Goal: Find specific fact

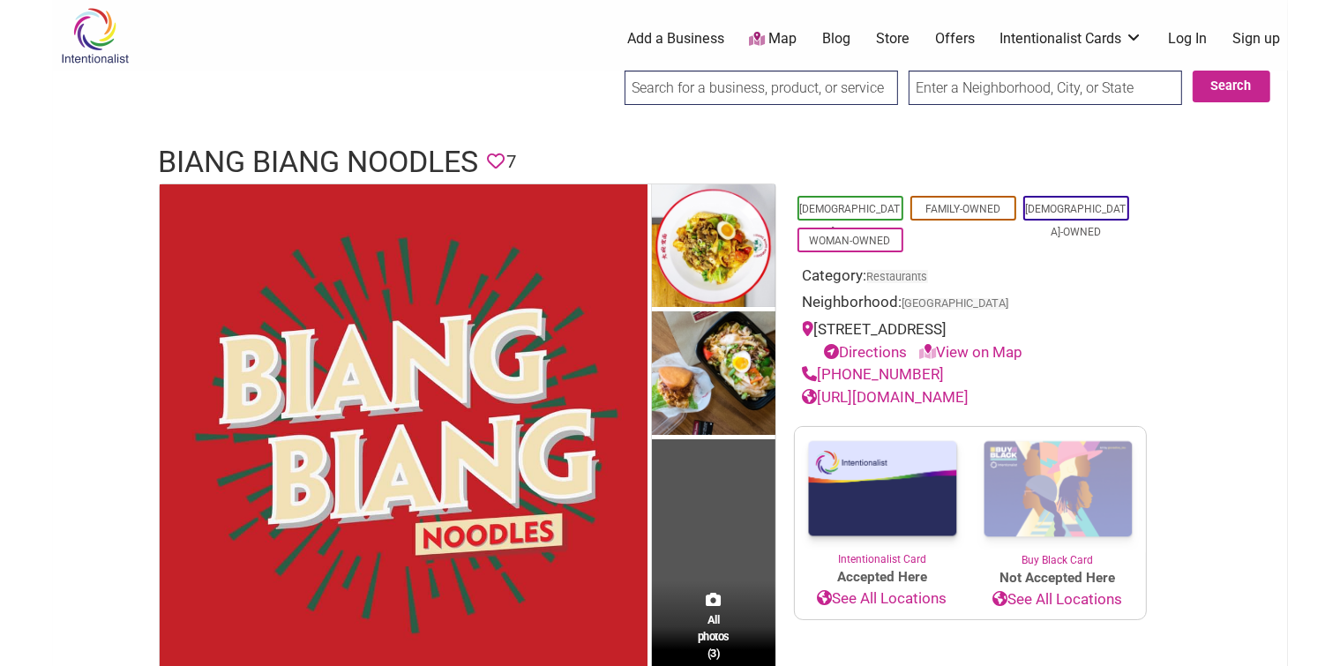
scroll to position [389, 0]
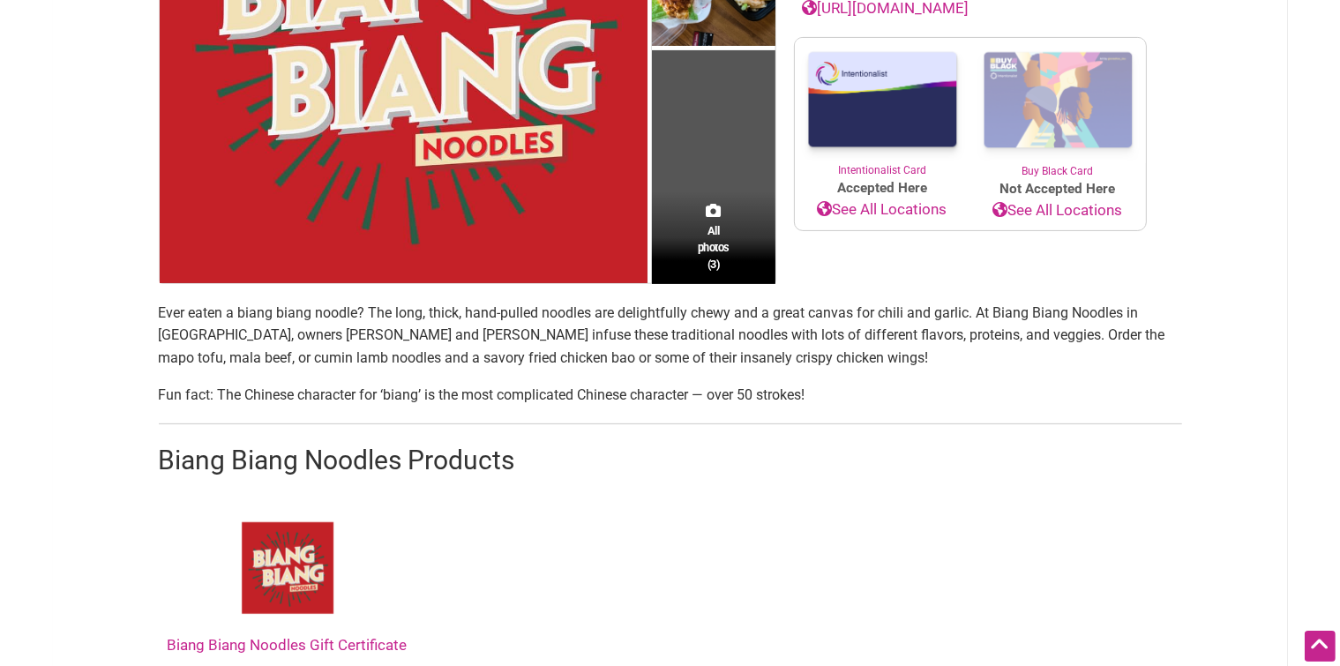
click at [271, 330] on p "Ever eaten a biang biang noodle? The long, thick, hand-pulled noodles are delig…" at bounding box center [670, 336] width 1023 height 68
click at [269, 332] on p "Ever eaten a biang biang noodle? The long, thick, hand-pulled noodles are delig…" at bounding box center [670, 336] width 1023 height 68
click at [269, 336] on p "Ever eaten a biang biang noodle? The long, thick, hand-pulled noodles are delig…" at bounding box center [670, 336] width 1023 height 68
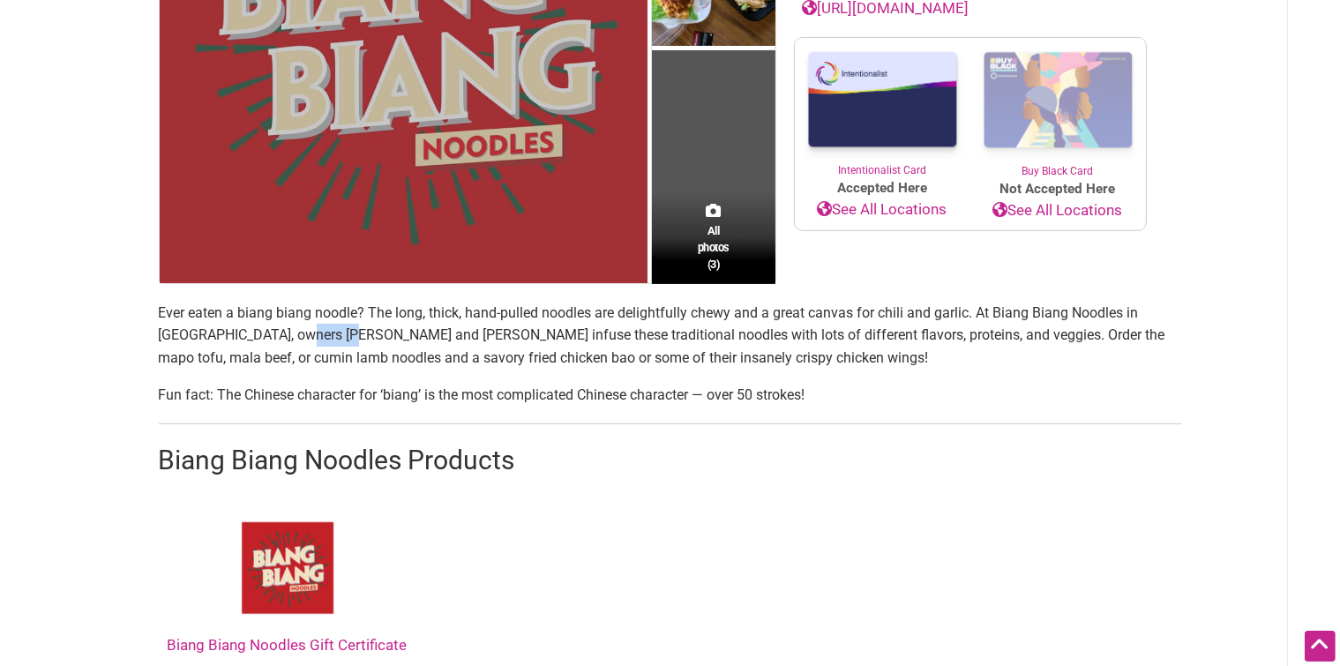
copy p "[PERSON_NAME]"
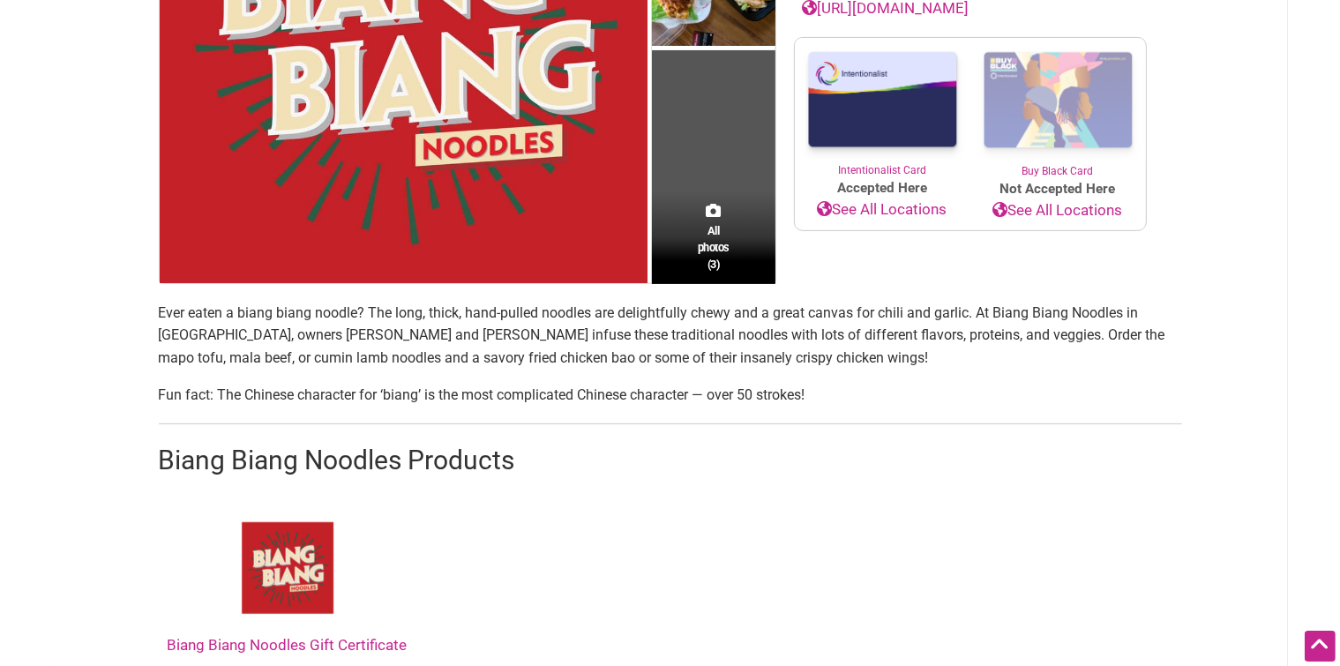
click at [363, 333] on p "Ever eaten a biang biang noodle? The long, thick, hand-pulled noodles are delig…" at bounding box center [670, 336] width 1023 height 68
copy p "[PERSON_NAME]"
click at [395, 333] on p "Ever eaten a biang biang noodle? The long, thick, hand-pulled noodles are delig…" at bounding box center [670, 336] width 1023 height 68
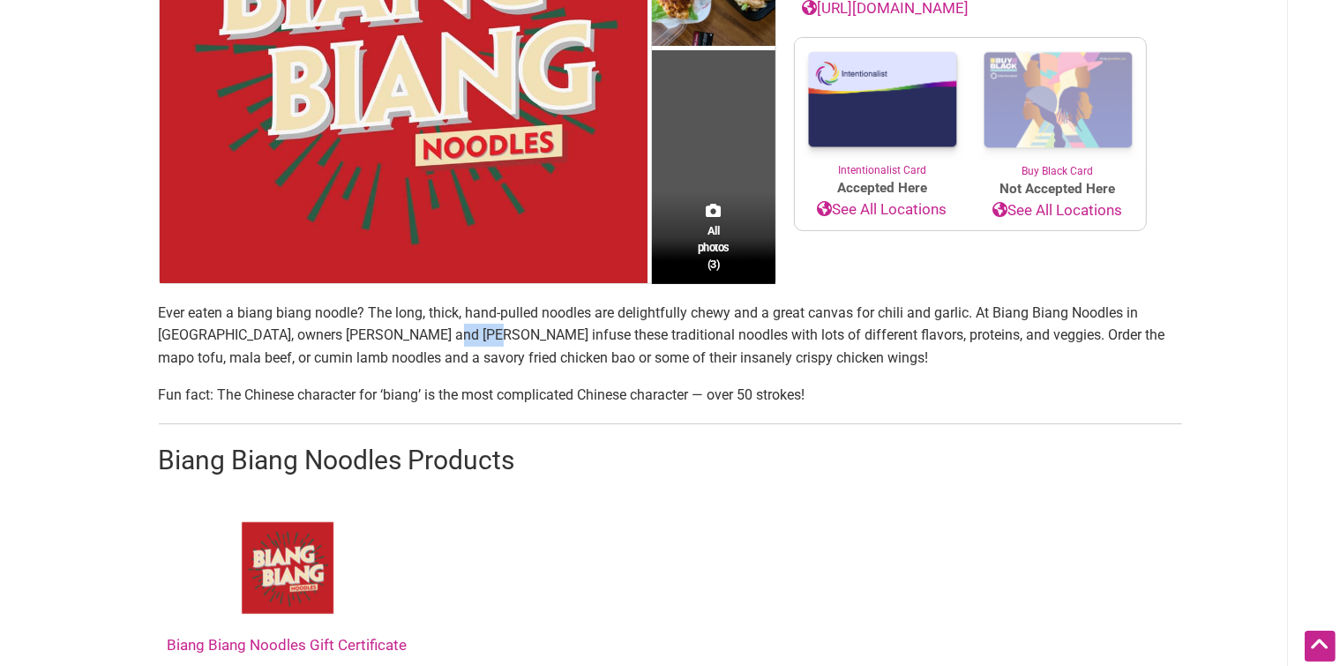
copy p "[PERSON_NAME]"
click at [267, 333] on p "Ever eaten a biang biang noodle? The long, thick, hand-pulled noodles are delig…" at bounding box center [670, 336] width 1023 height 68
copy p "[PERSON_NAME]"
